Goal: Transaction & Acquisition: Purchase product/service

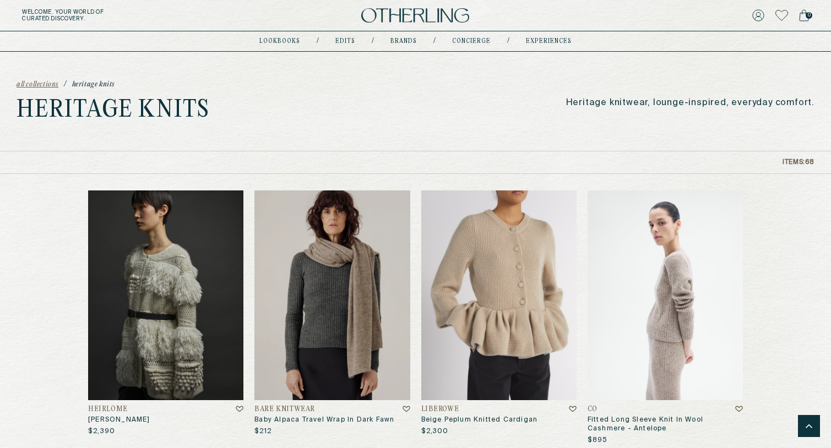
scroll to position [4605, 0]
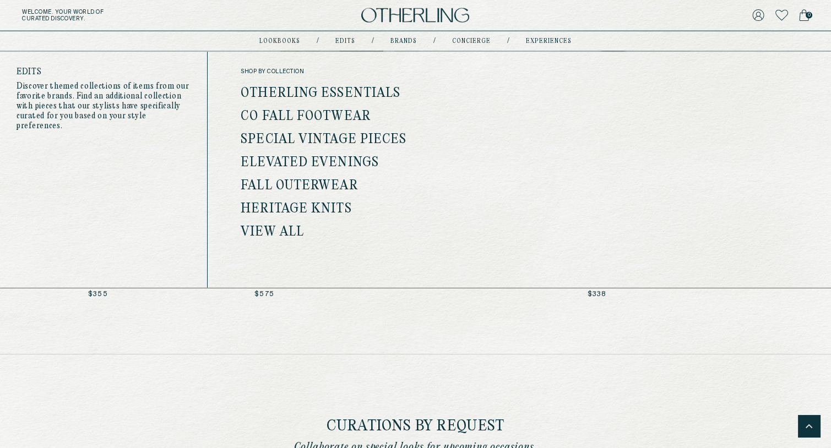
click at [340, 140] on link "Special Vintage Pieces" at bounding box center [324, 140] width 166 height 14
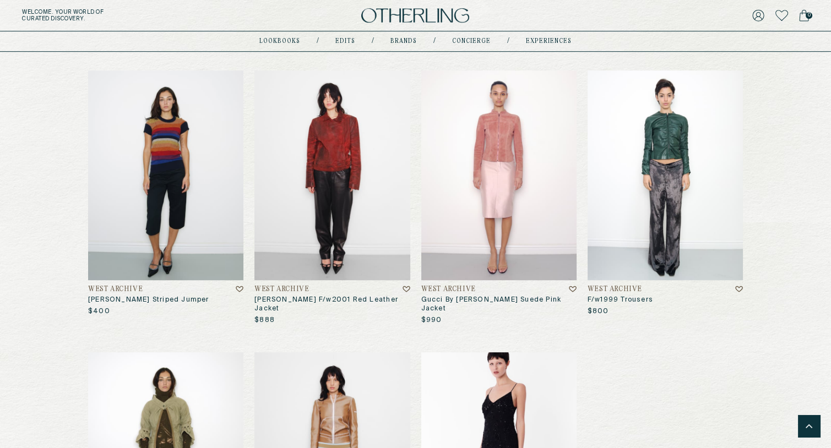
scroll to position [1260, 0]
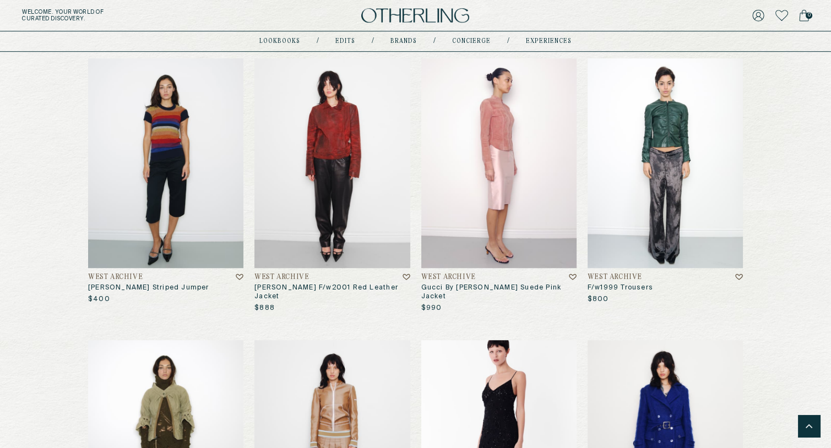
click at [498, 127] on img at bounding box center [498, 163] width 155 height 210
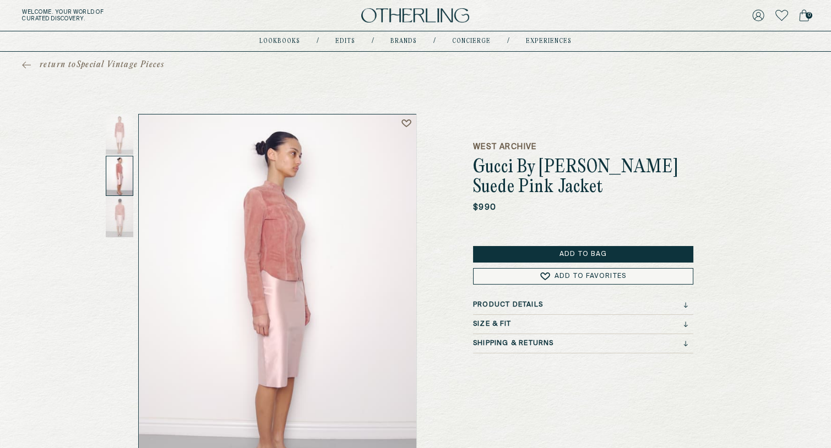
click at [117, 157] on div at bounding box center [120, 176] width 28 height 40
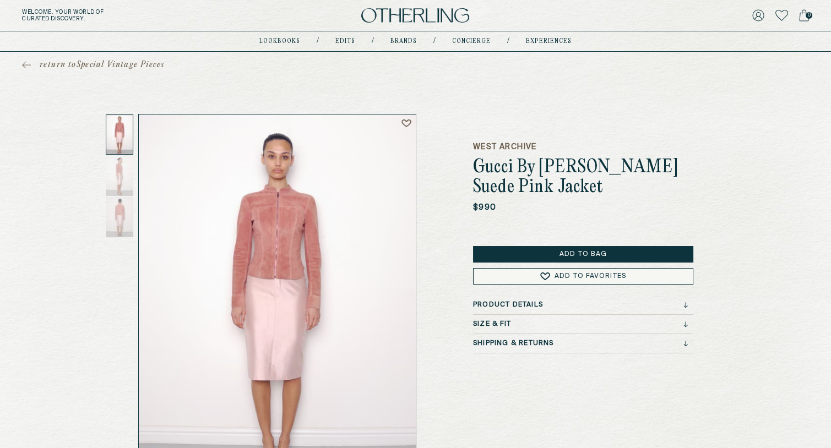
click at [117, 136] on div at bounding box center [120, 135] width 28 height 40
click at [122, 153] on div at bounding box center [120, 135] width 28 height 40
click at [514, 169] on h1 "Gucci By Tom Ford Suede Pink Jacket" at bounding box center [583, 178] width 220 height 40
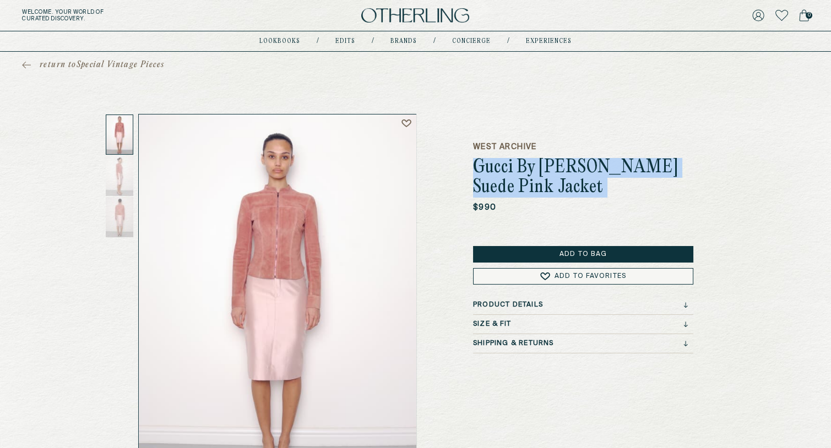
click at [514, 169] on h1 "Gucci By Tom Ford Suede Pink Jacket" at bounding box center [583, 178] width 220 height 40
copy h1 "Gucci By Tom Ford Suede Pink Jacket"
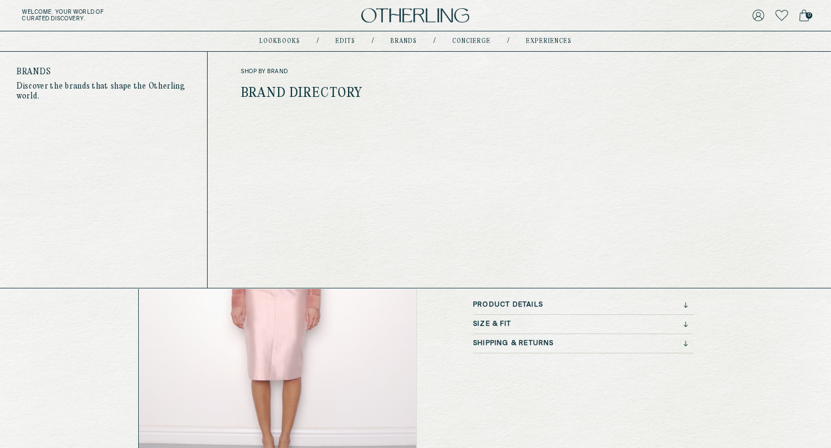
click at [322, 97] on link "Brand Directory" at bounding box center [302, 93] width 122 height 14
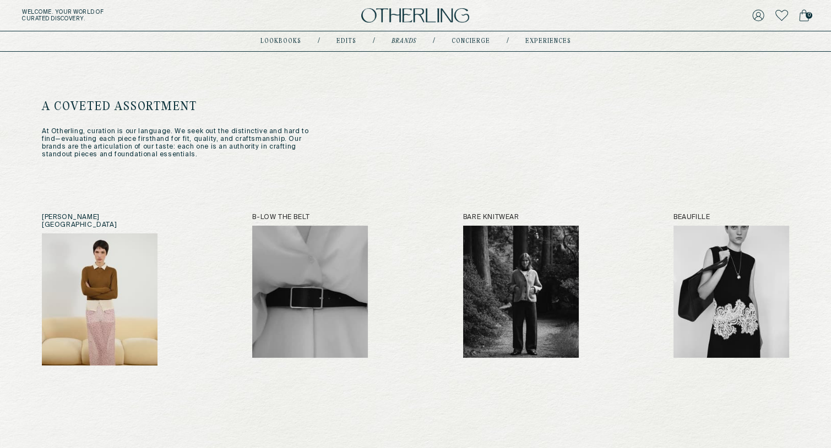
click at [111, 295] on img at bounding box center [100, 299] width 116 height 132
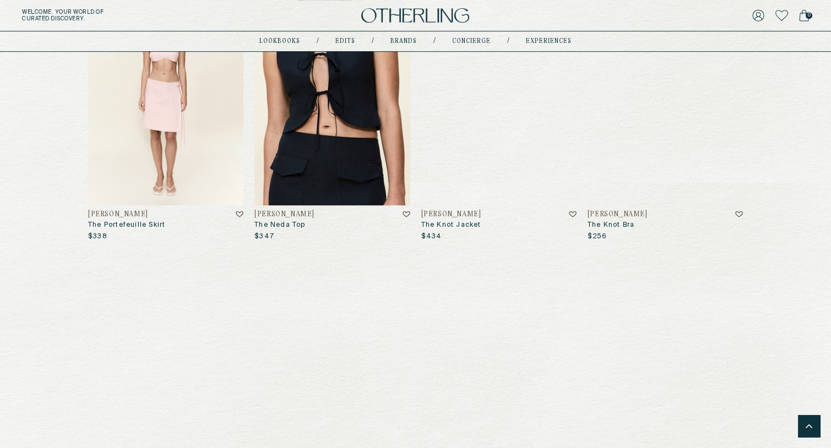
scroll to position [1120, 0]
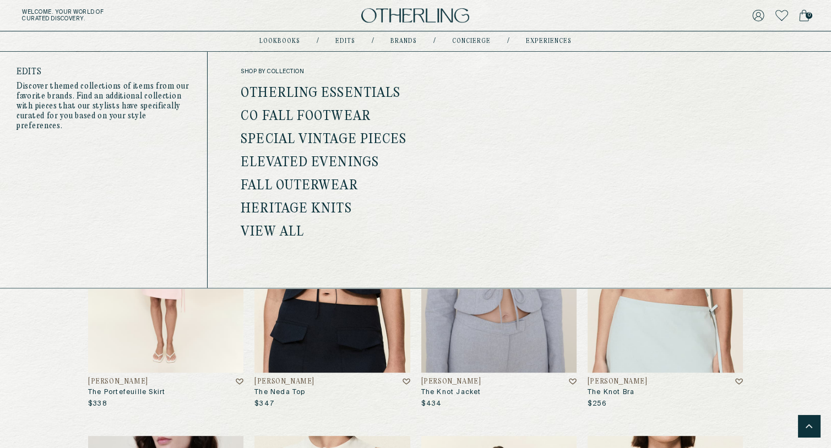
click at [371, 87] on link "Otherling Essentials" at bounding box center [321, 93] width 160 height 14
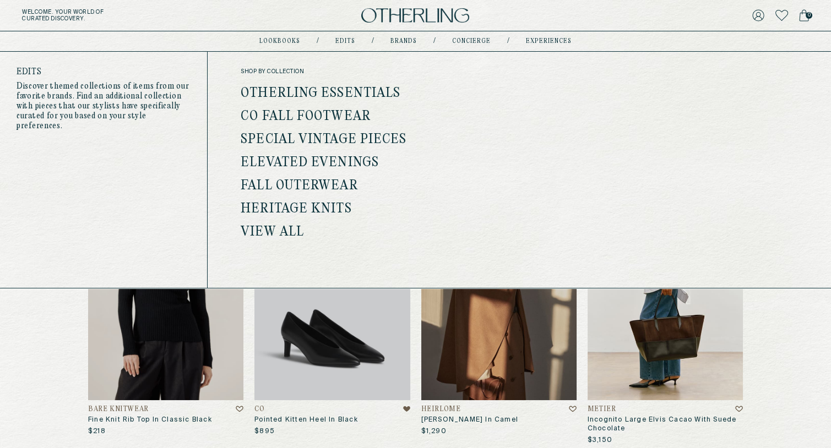
click at [335, 114] on link "Co Fall Footwear" at bounding box center [306, 117] width 130 height 14
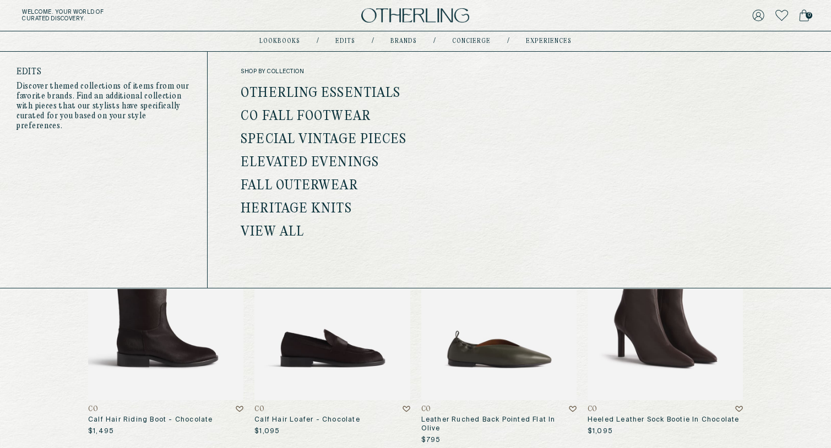
click at [283, 231] on link "View all" at bounding box center [272, 232] width 63 height 14
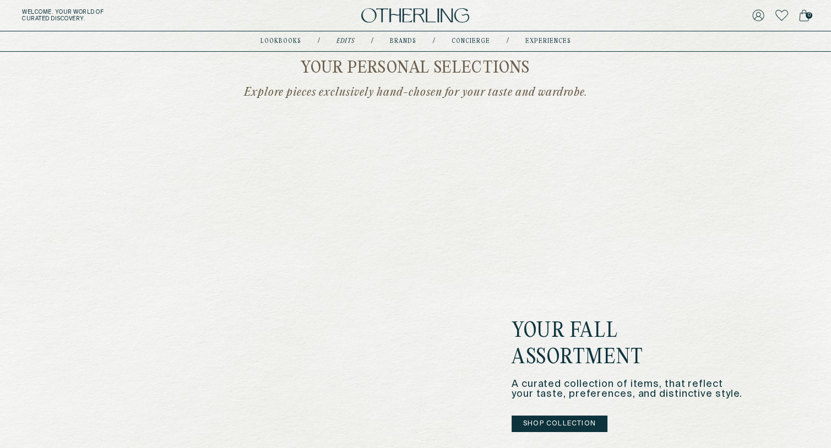
scroll to position [237, 0]
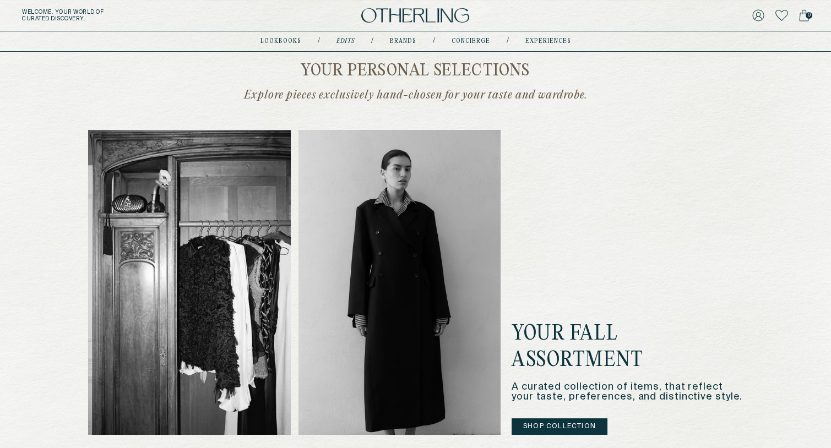
drag, startPoint x: 254, startPoint y: 89, endPoint x: 590, endPoint y: 89, distance: 336.5
click at [590, 89] on p "Explore pieces exclusively hand-chosen for your taste and wardrobe." at bounding box center [416, 95] width 430 height 14
click at [625, 112] on div "Your personal selections Explore pieces exclusively hand-chosen for your taste …" at bounding box center [415, 249] width 655 height 372
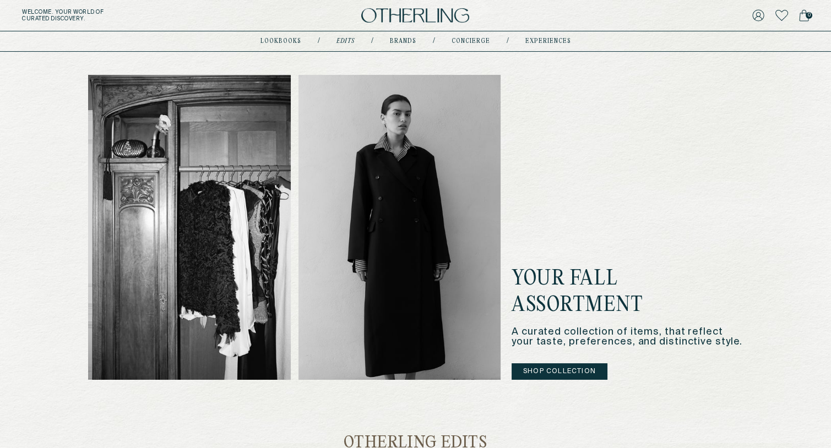
scroll to position [297, 0]
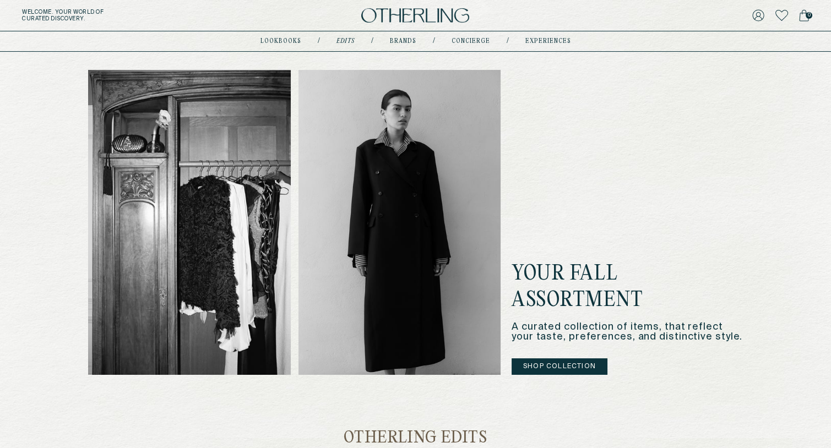
click at [566, 363] on button "Shop Collection" at bounding box center [560, 366] width 96 height 17
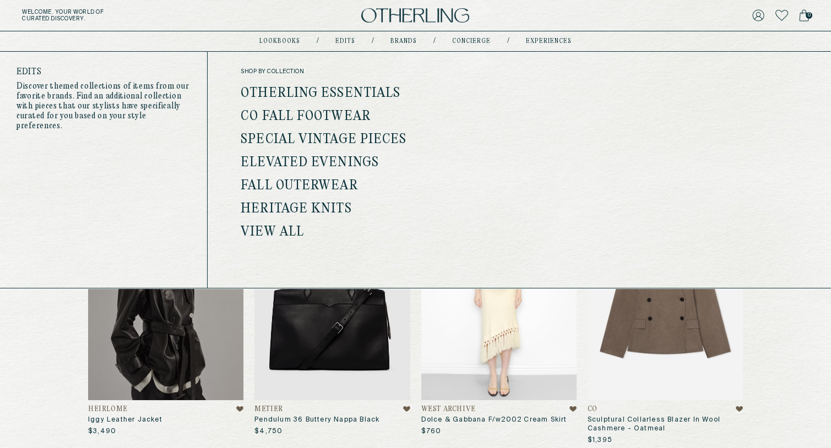
click at [276, 230] on link "View all" at bounding box center [272, 232] width 63 height 14
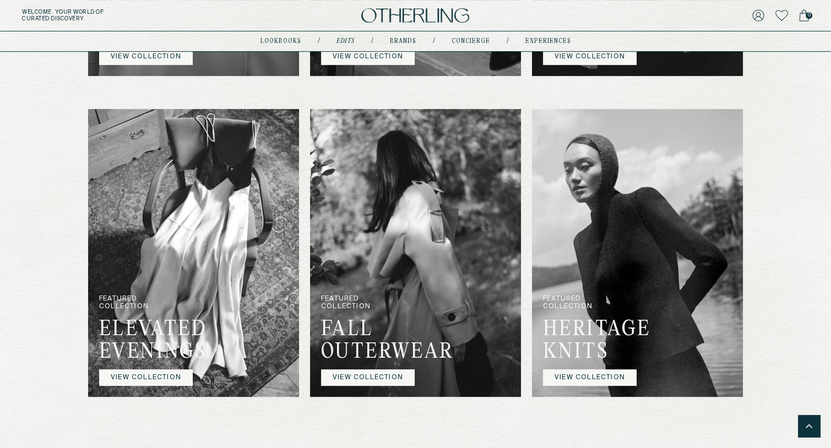
scroll to position [1012, 0]
click at [400, 375] on link "VIEW COLLECTION" at bounding box center [368, 377] width 94 height 17
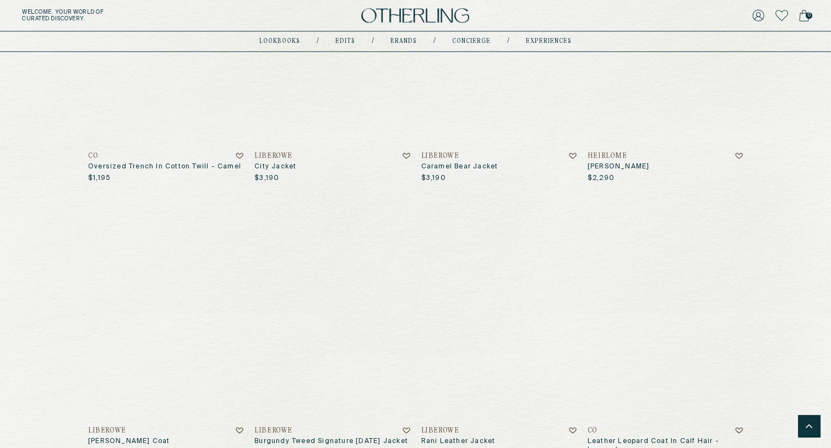
scroll to position [2769, 0]
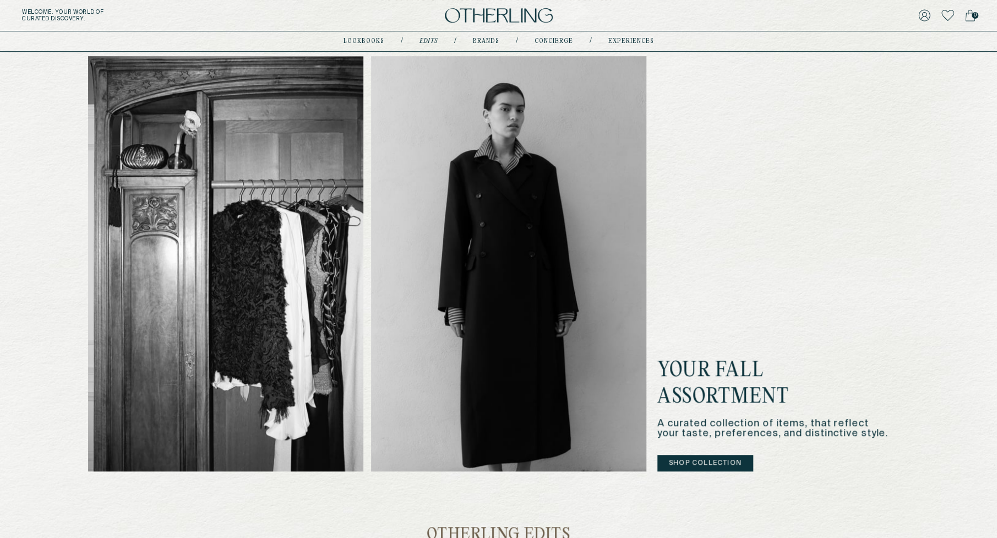
scroll to position [328, 0]
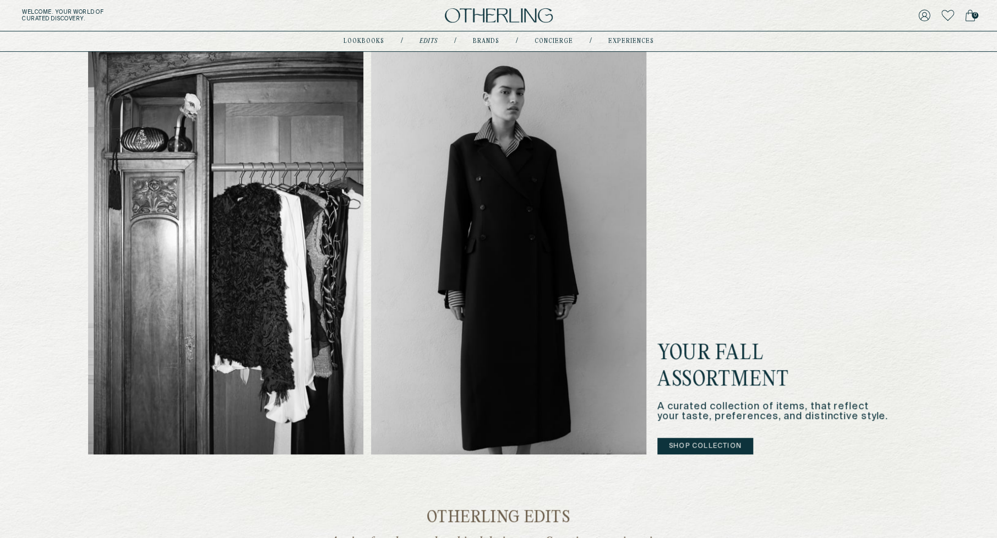
click at [738, 444] on button "Shop Collection" at bounding box center [705, 446] width 96 height 17
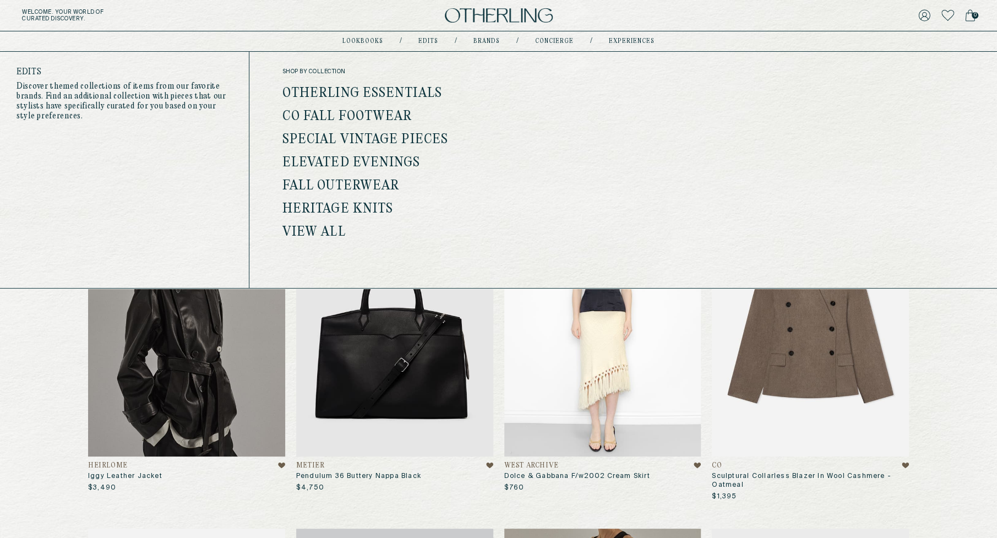
click at [309, 231] on link "View all" at bounding box center [313, 232] width 63 height 14
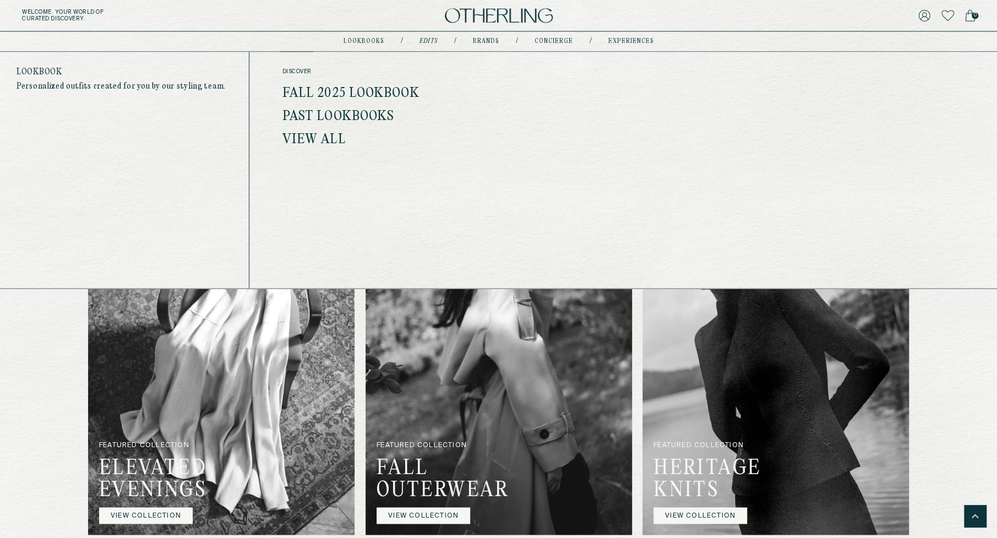
scroll to position [1131, 0]
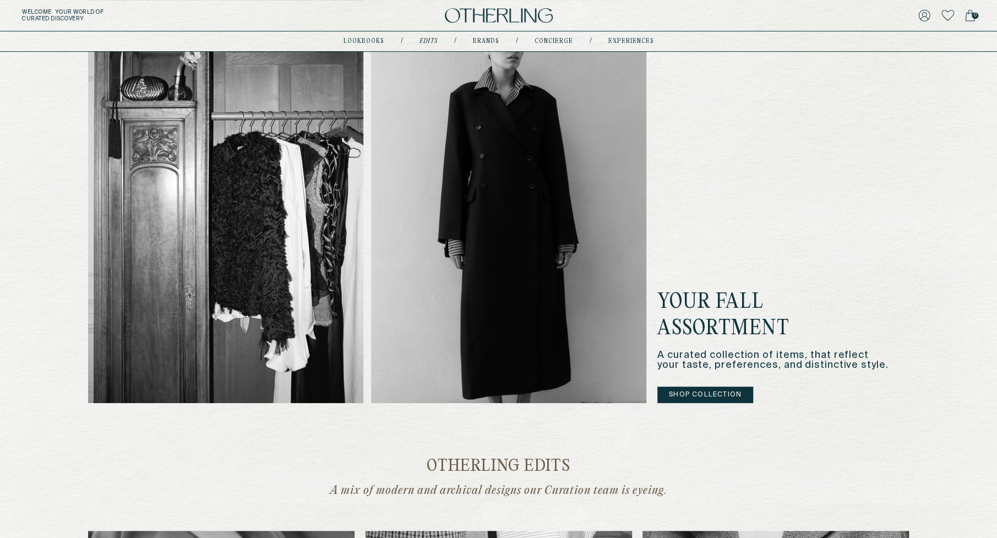
scroll to position [0, 0]
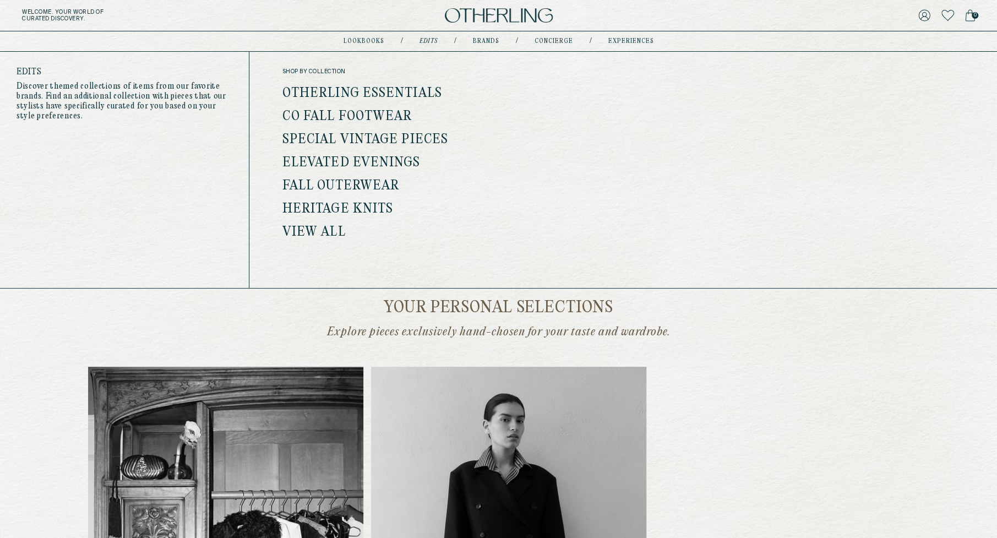
click at [379, 183] on link "Fall Outerwear" at bounding box center [340, 186] width 117 height 14
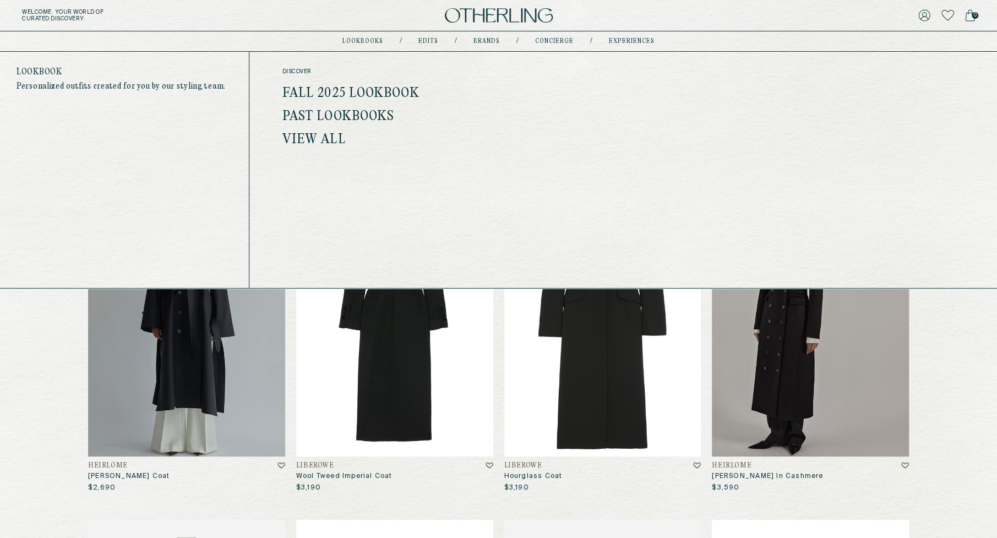
click at [307, 144] on link "View All" at bounding box center [313, 140] width 63 height 14
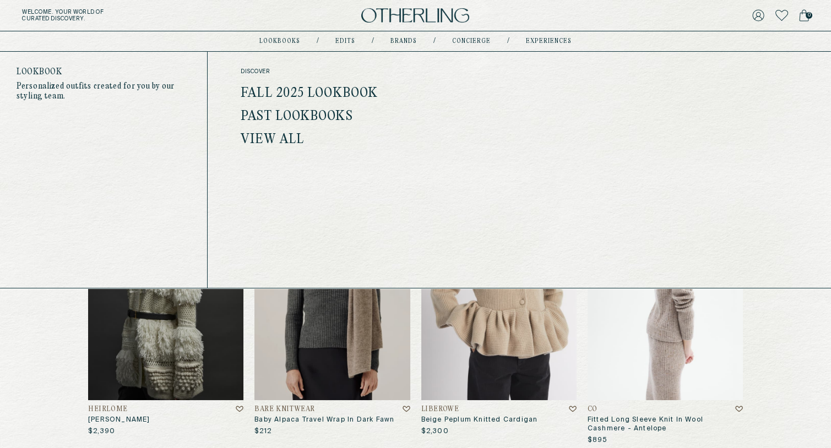
click at [340, 94] on link "Fall 2025 Lookbook" at bounding box center [309, 93] width 137 height 14
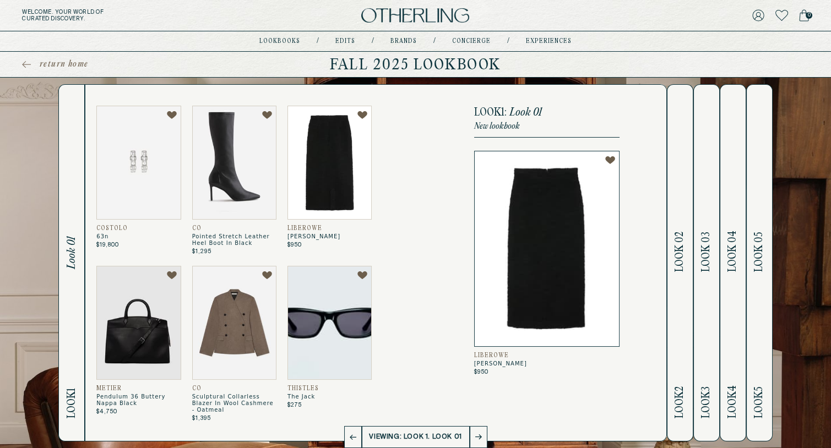
click at [319, 170] on img at bounding box center [329, 163] width 84 height 114
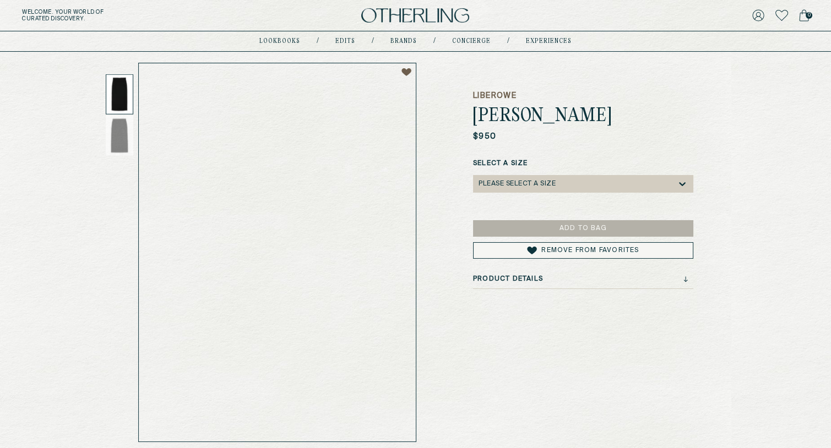
scroll to position [50, 0]
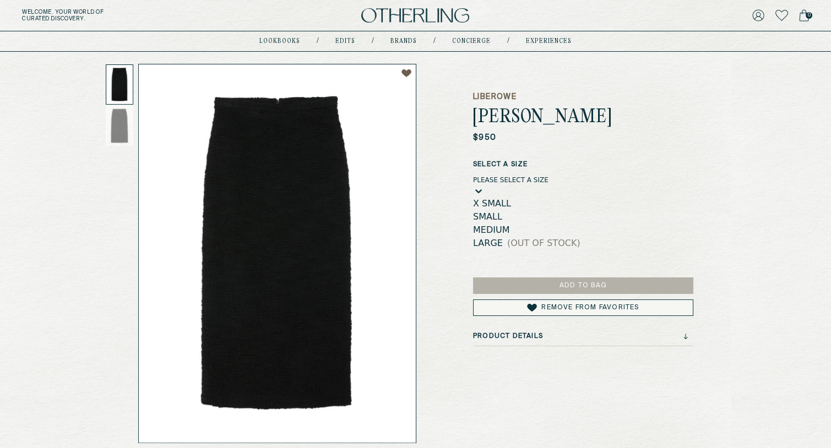
click at [523, 184] on div "Please select a Size" at bounding box center [583, 180] width 220 height 8
click at [509, 213] on div "small" at bounding box center [583, 216] width 220 height 13
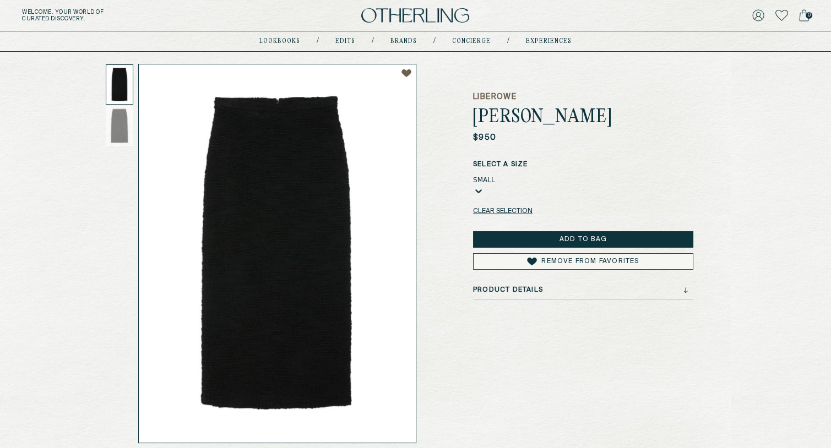
click at [561, 240] on button "Add to Bag" at bounding box center [583, 239] width 220 height 17
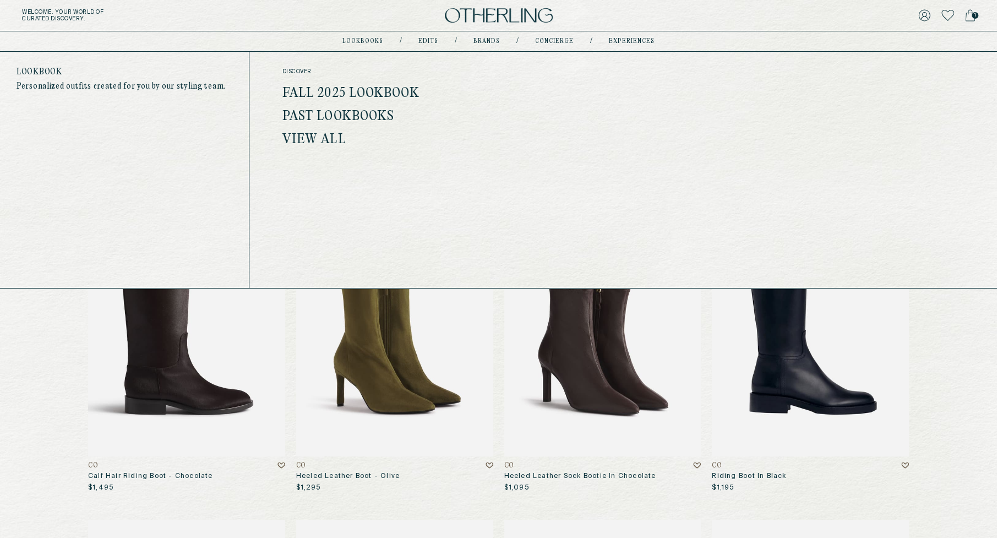
click at [399, 85] on div "discover Fall 2025 Lookbook Past Lookbooks View All" at bounding box center [398, 107] width 233 height 78
click at [398, 91] on link "Fall 2025 Lookbook" at bounding box center [350, 93] width 137 height 14
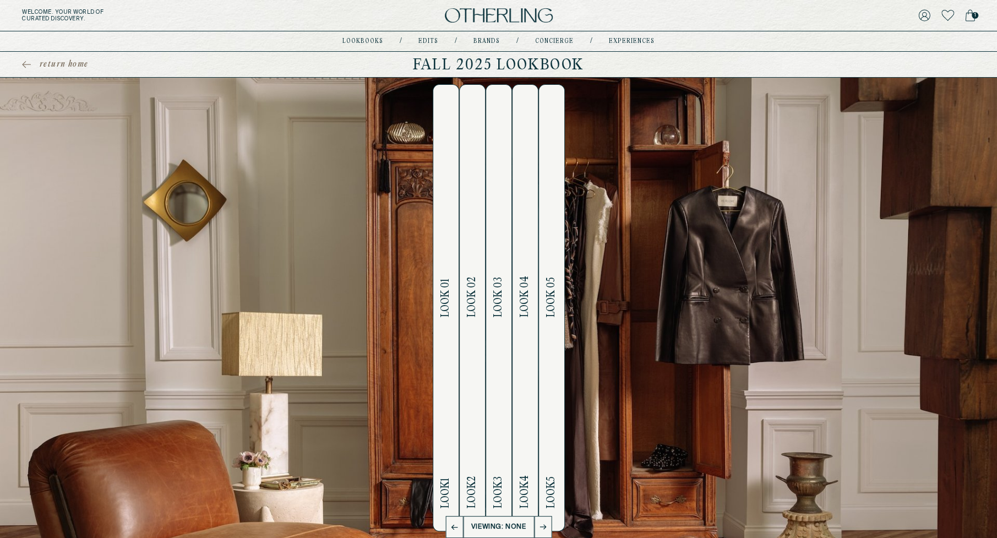
click at [460, 330] on button "Look 2 Look 02" at bounding box center [472, 307] width 26 height 447
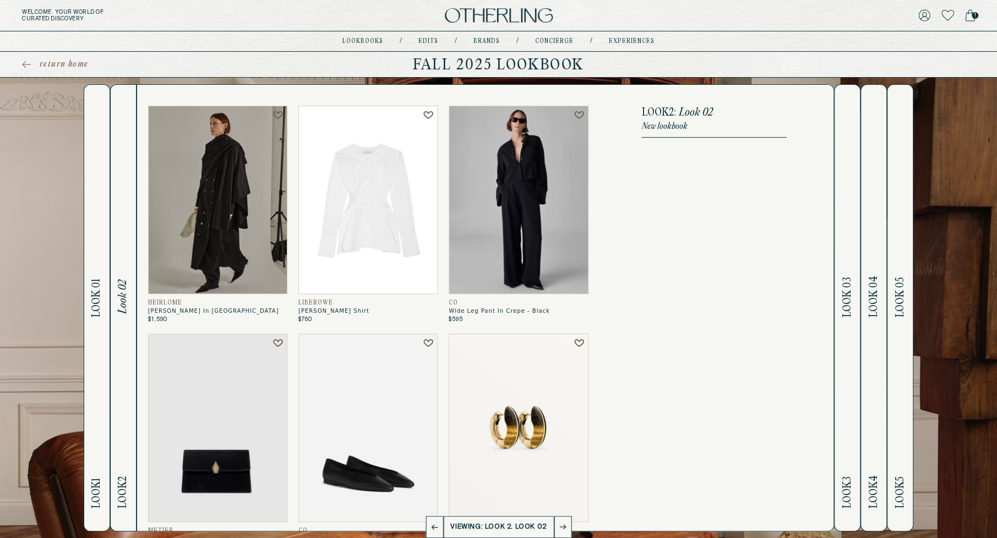
click at [854, 344] on button "Look 3 Look 03" at bounding box center [847, 307] width 26 height 447
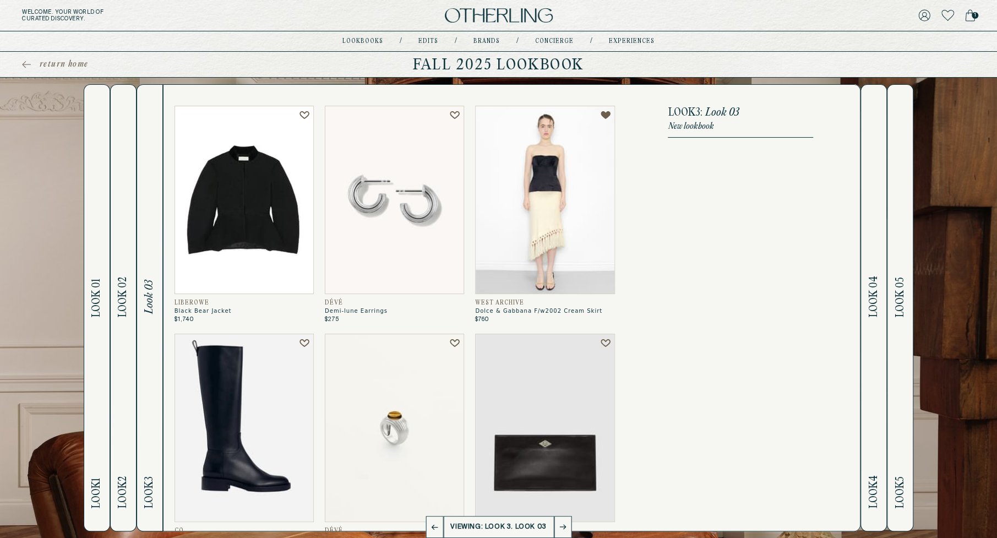
click at [874, 345] on h2 "Look 4 Look 04" at bounding box center [874, 308] width 13 height 446
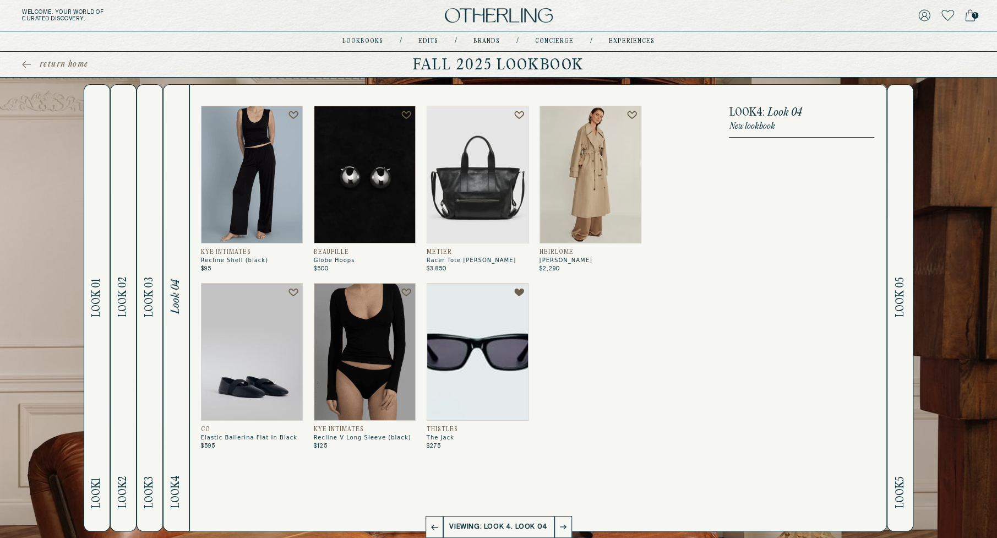
click at [894, 331] on h2 "Look 5 Look 05" at bounding box center [900, 308] width 13 height 446
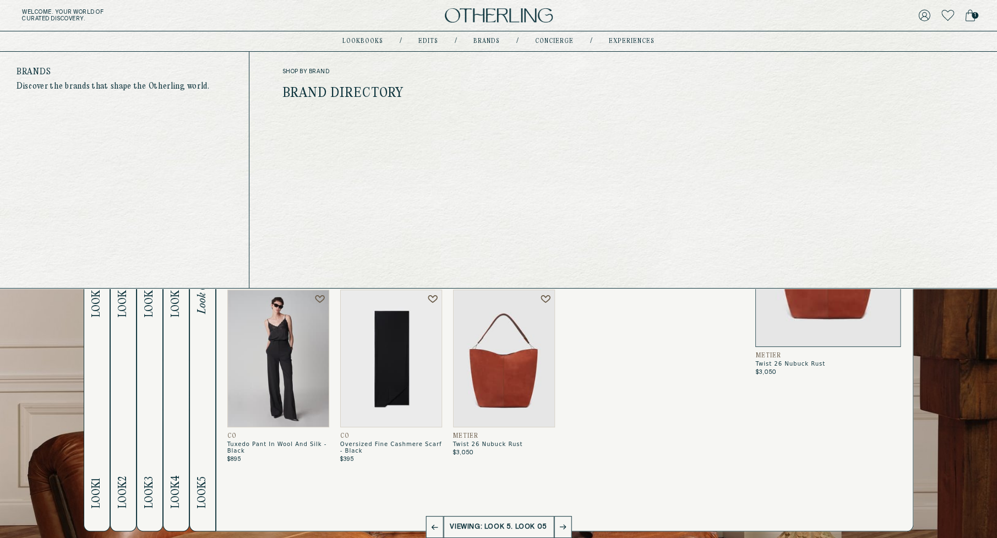
click at [343, 91] on link "Brand Directory" at bounding box center [343, 93] width 122 height 14
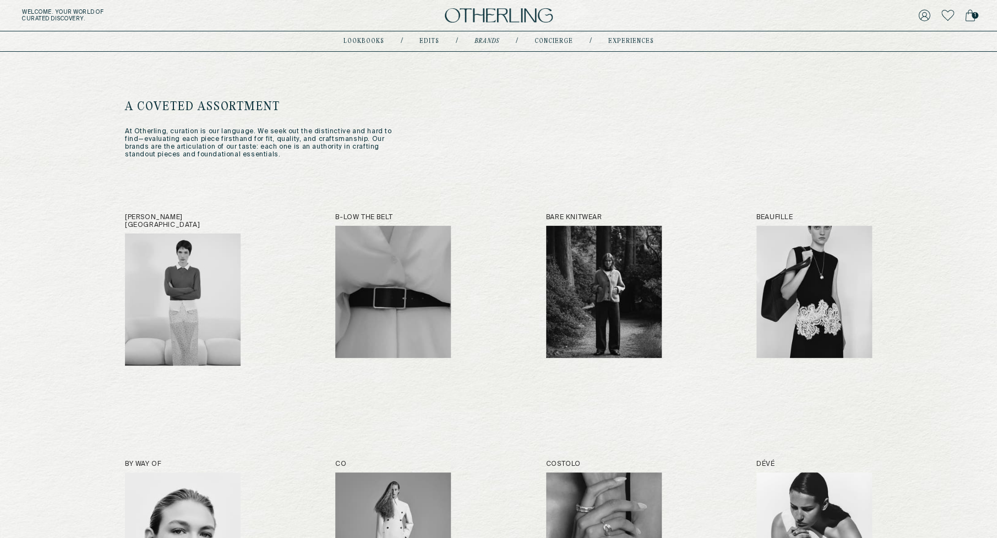
click at [475, 15] on img at bounding box center [499, 15] width 108 height 15
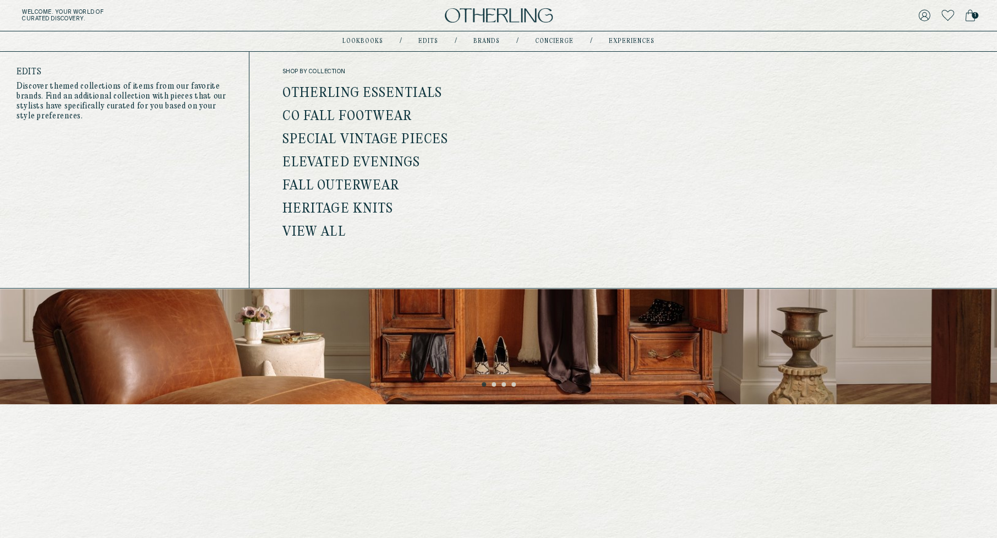
click at [391, 165] on link "Elevated Evenings" at bounding box center [351, 163] width 138 height 14
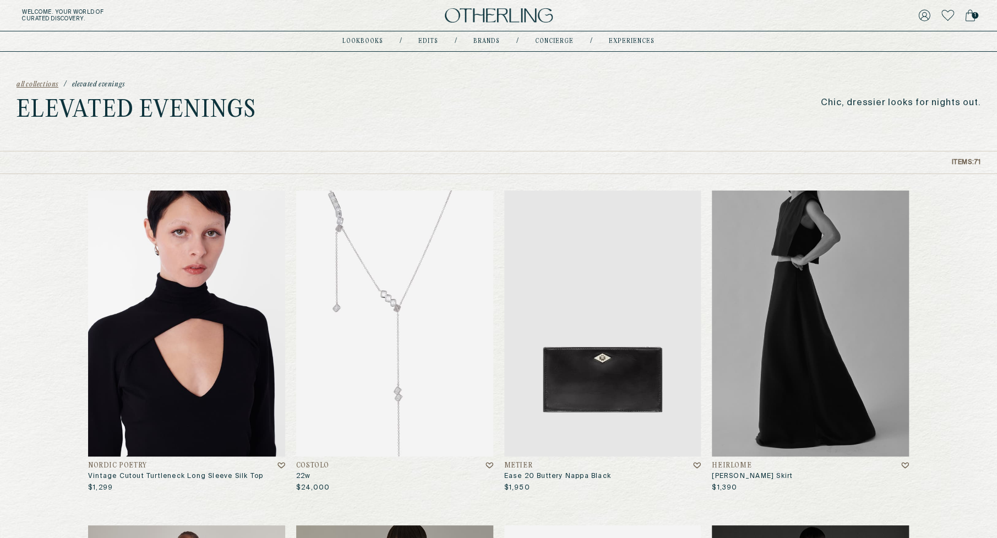
click at [876, 111] on div "all collections / Elevated Evenings Elevated Evenings Chic, dressier looks for …" at bounding box center [498, 101] width 997 height 99
click at [883, 103] on p "Chic, dressier looks for nights out." at bounding box center [901, 103] width 160 height 10
copy div "Chic, dressier looks for nights out."
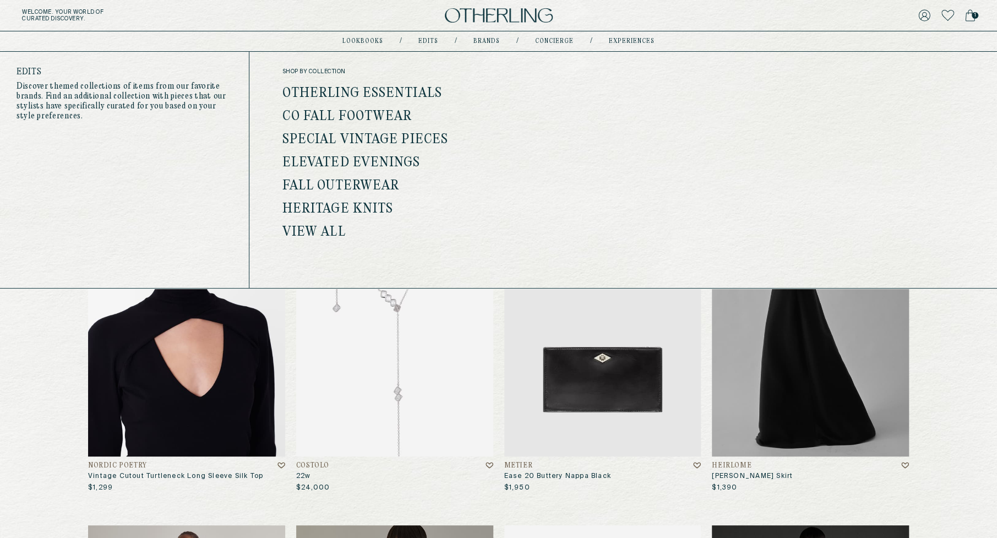
click at [355, 212] on link "Heritage Knits" at bounding box center [337, 209] width 111 height 14
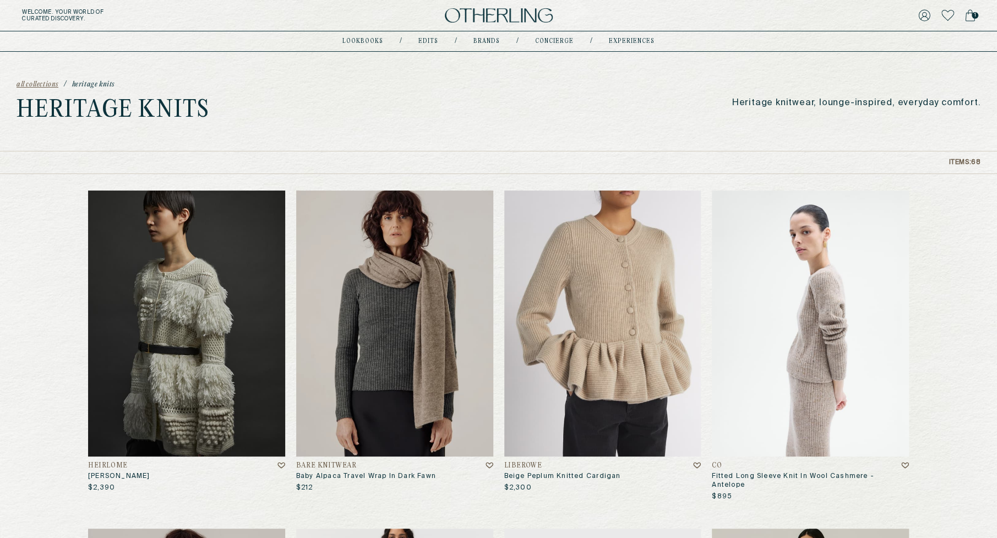
drag, startPoint x: 739, startPoint y: 110, endPoint x: 1061, endPoint y: 110, distance: 321.6
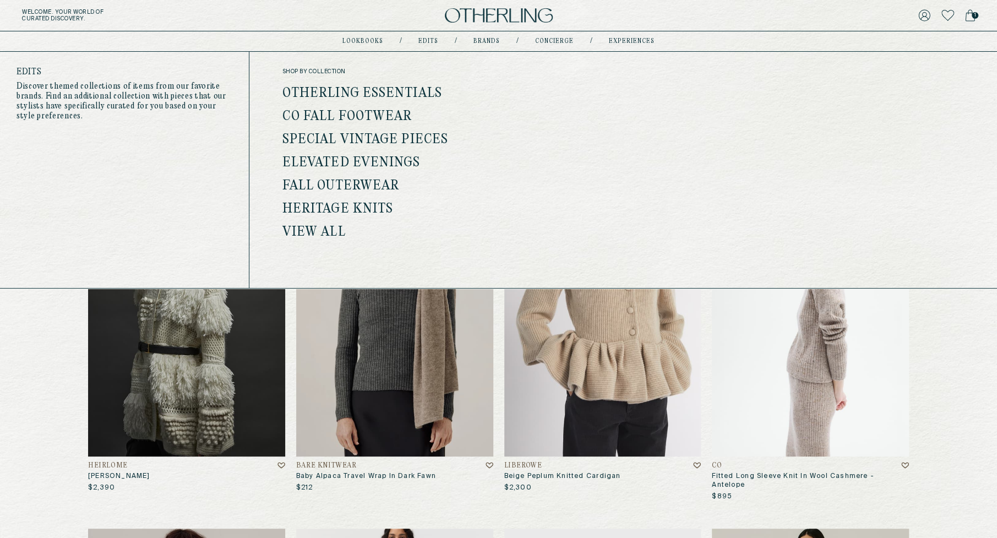
click at [392, 105] on ul "Otherling Essentials Co Fall Footwear Special Vintage Pieces Elevated Evenings …" at bounding box center [398, 163] width 233 height 151
click at [391, 113] on link "Co Fall Footwear" at bounding box center [347, 117] width 130 height 14
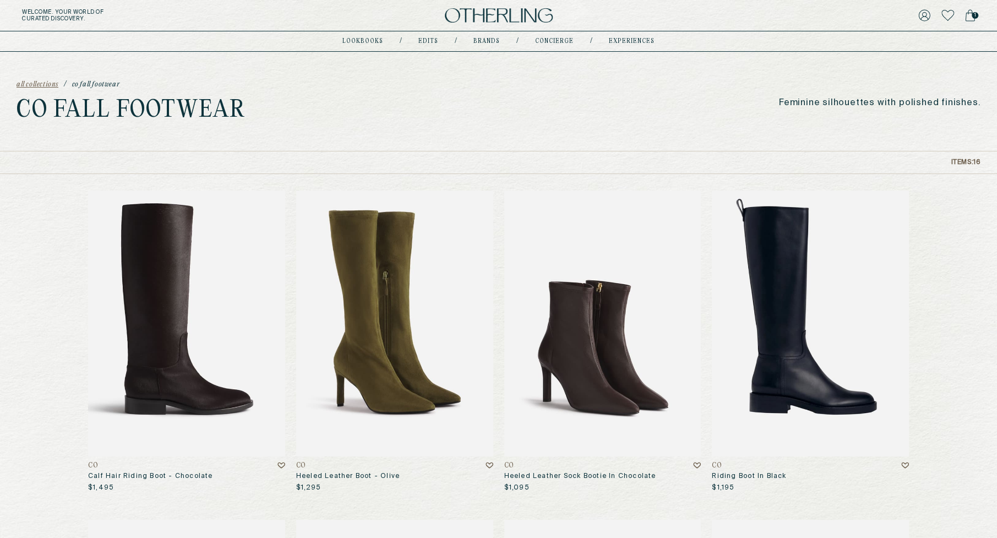
click at [495, 15] on img at bounding box center [499, 15] width 108 height 15
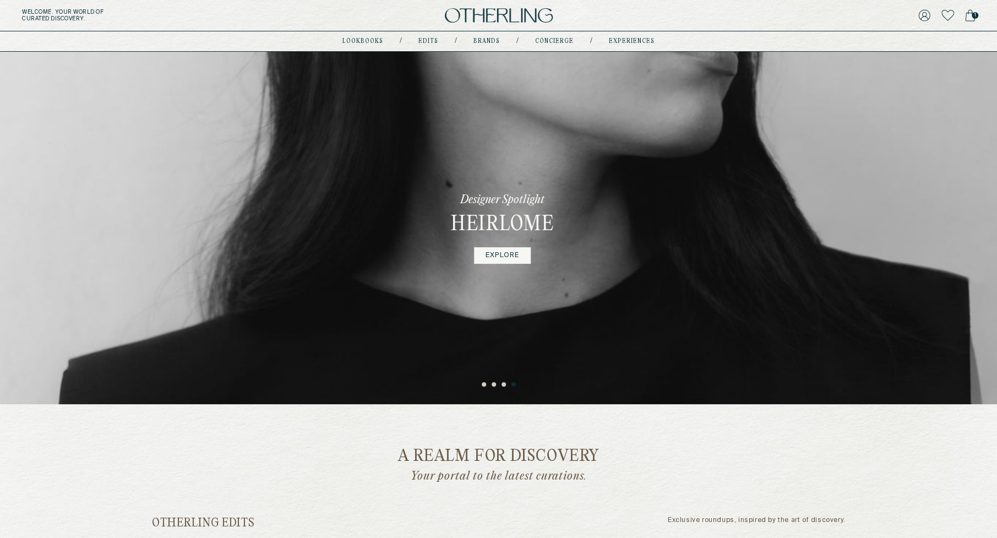
click at [500, 17] on img at bounding box center [499, 15] width 108 height 15
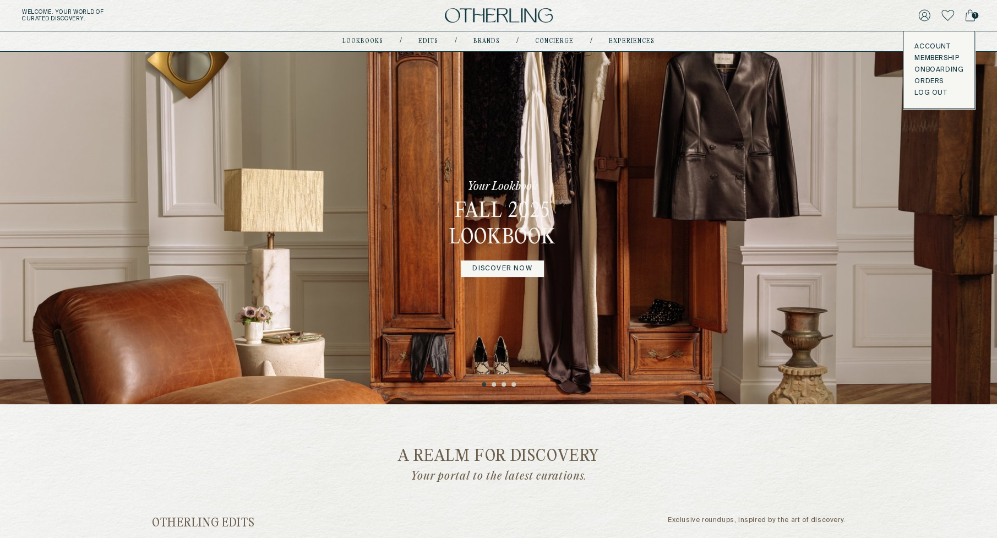
click at [931, 89] on button "LOG OUT" at bounding box center [931, 93] width 32 height 9
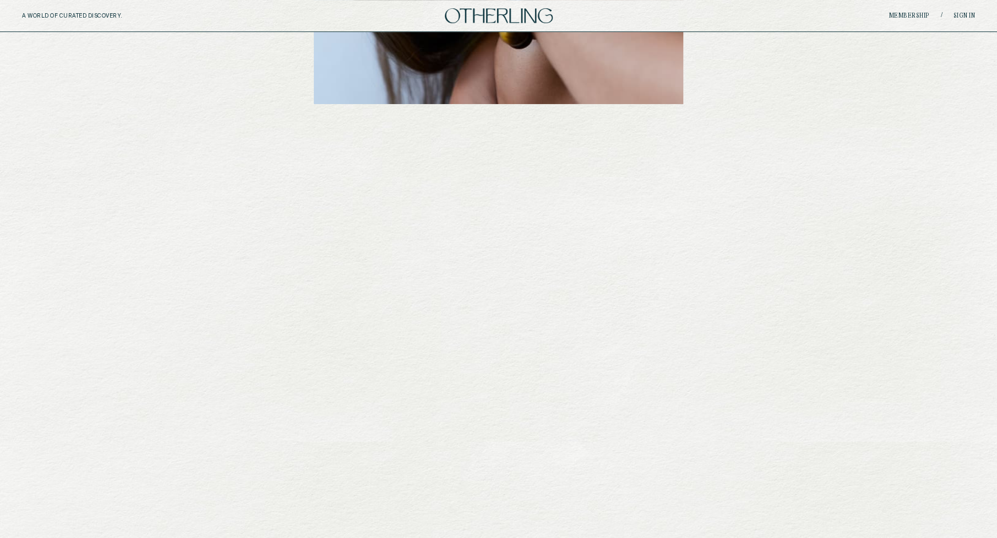
scroll to position [470, 0]
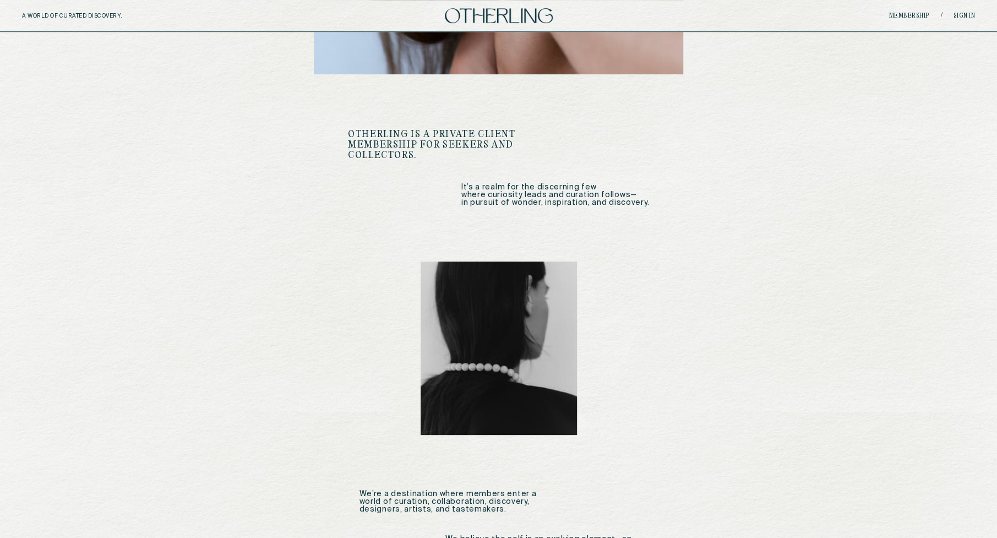
drag, startPoint x: 622, startPoint y: 183, endPoint x: 728, endPoint y: 183, distance: 105.7
click at [728, 183] on div "otherling / noun One who is not like others; someone who finds beauty in the un…" at bounding box center [499, 386] width 474 height 1648
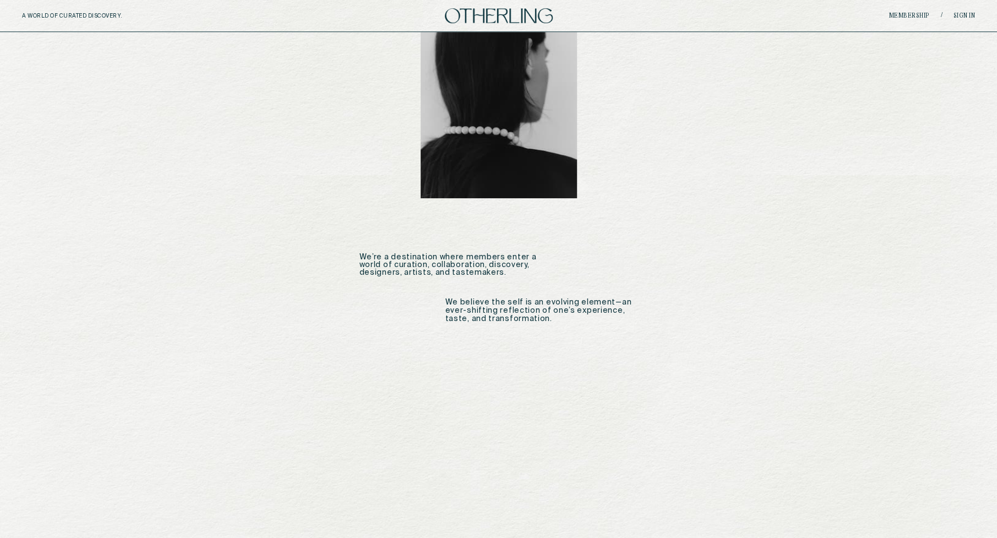
scroll to position [705, 0]
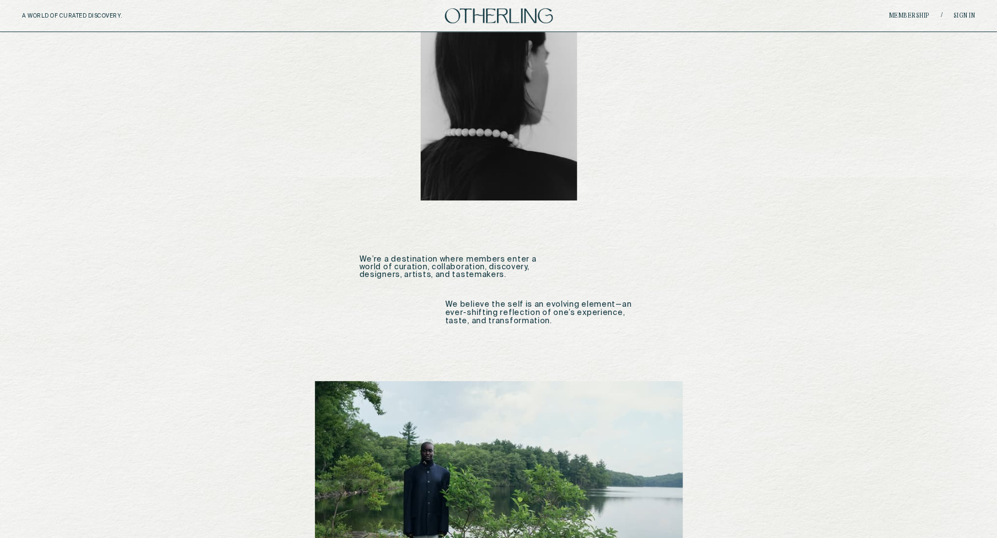
drag, startPoint x: 602, startPoint y: 294, endPoint x: 681, endPoint y: 294, distance: 78.2
click at [681, 294] on div "otherling / noun One who is not like others; someone who finds beauty in the un…" at bounding box center [499, 138] width 474 height 1622
click at [651, 325] on div "otherling / noun One who is not like others; someone who finds beauty in the un…" at bounding box center [499, 138] width 474 height 1622
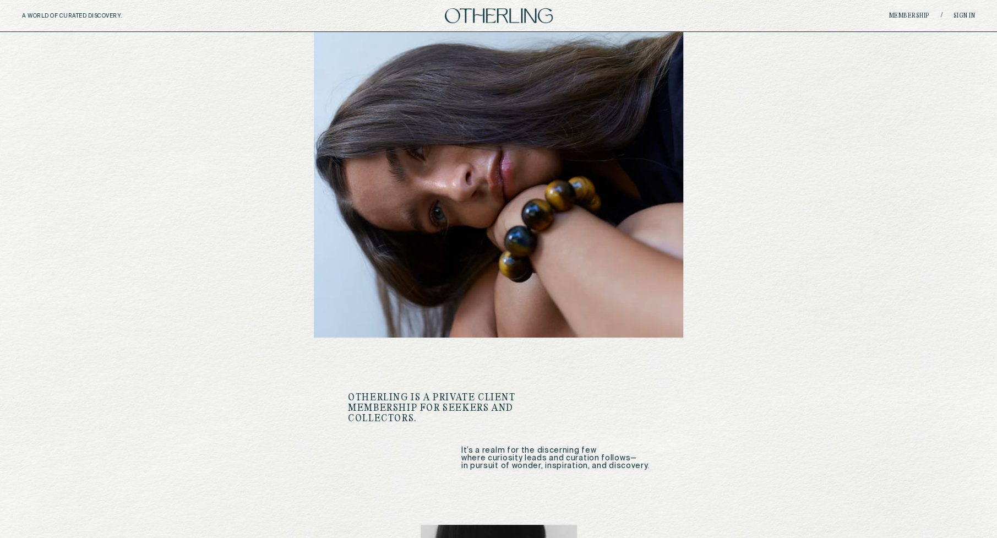
scroll to position [0, 0]
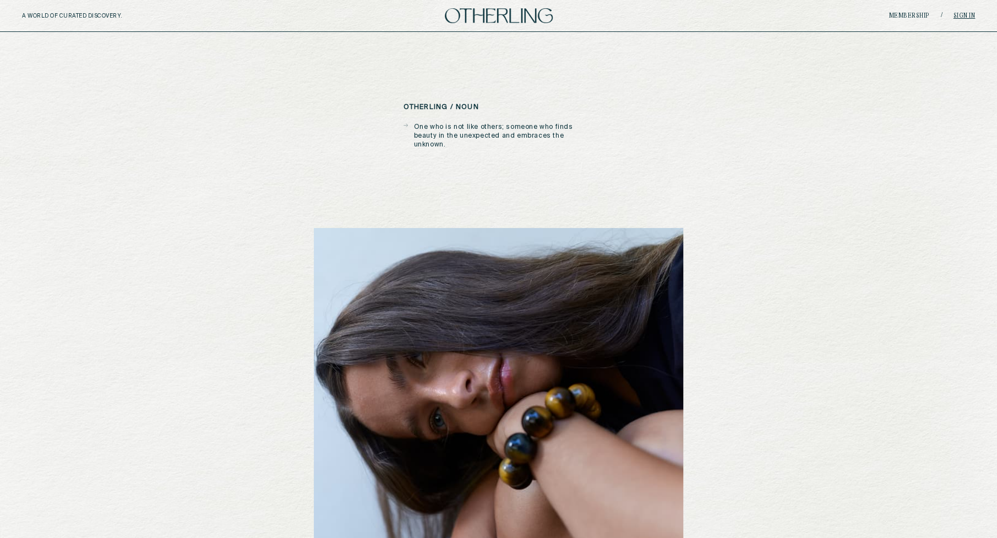
click at [969, 13] on link "Sign in" at bounding box center [965, 16] width 22 height 7
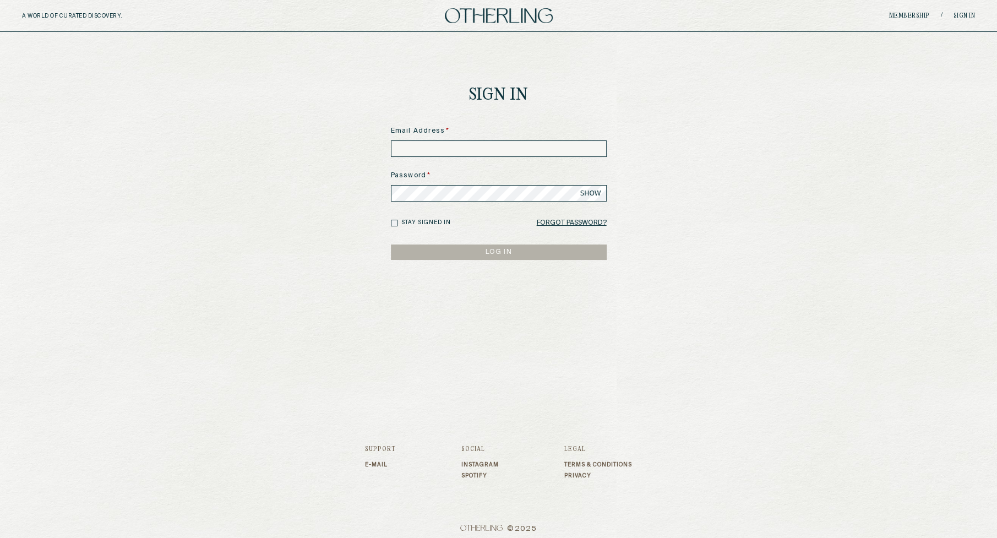
type input "**********"
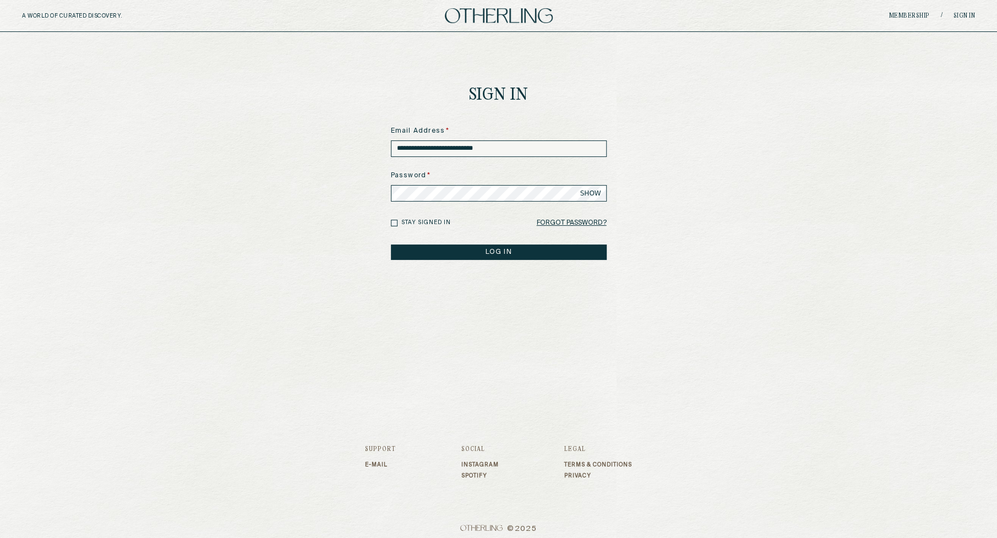
click at [502, 254] on button "LOG IN" at bounding box center [499, 251] width 216 height 15
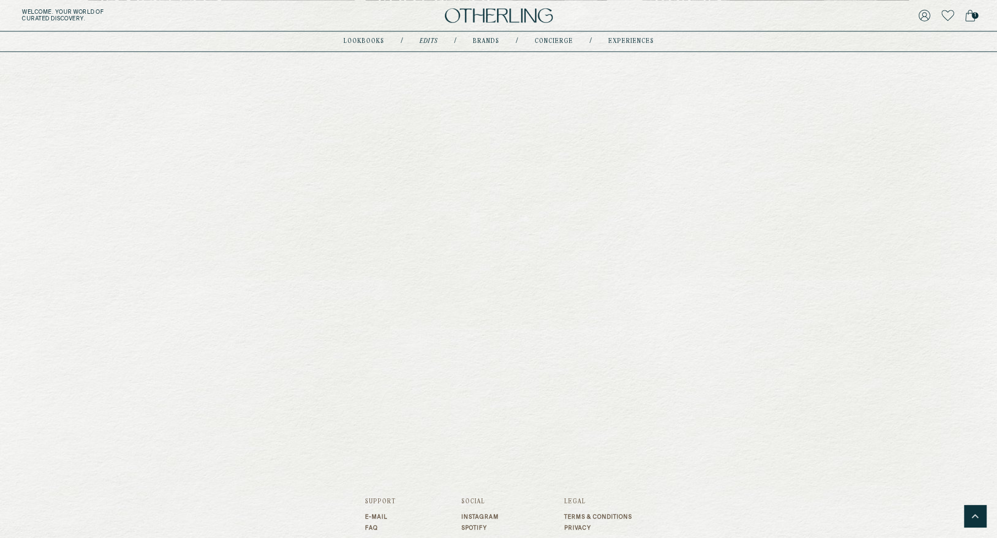
scroll to position [1058, 0]
